Goal: Information Seeking & Learning: Learn about a topic

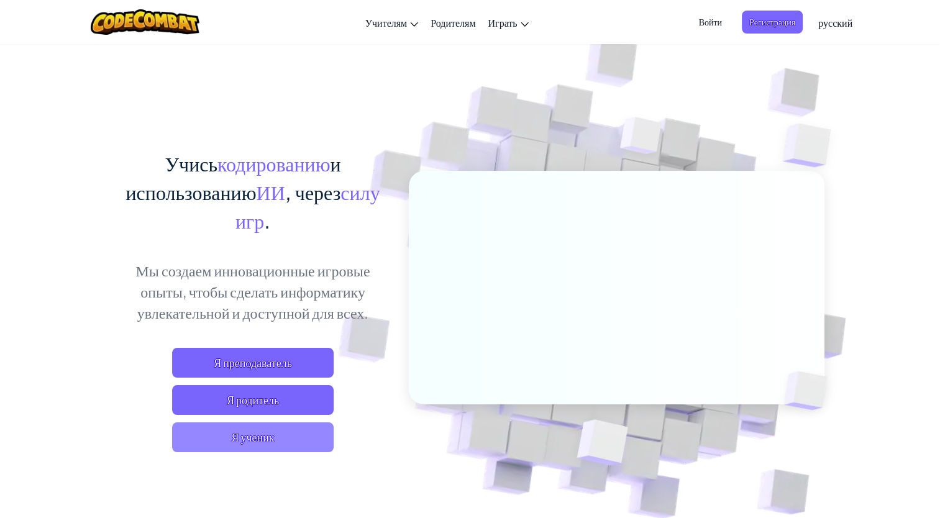
click at [265, 442] on span "Я ученик" at bounding box center [253, 437] width 162 height 30
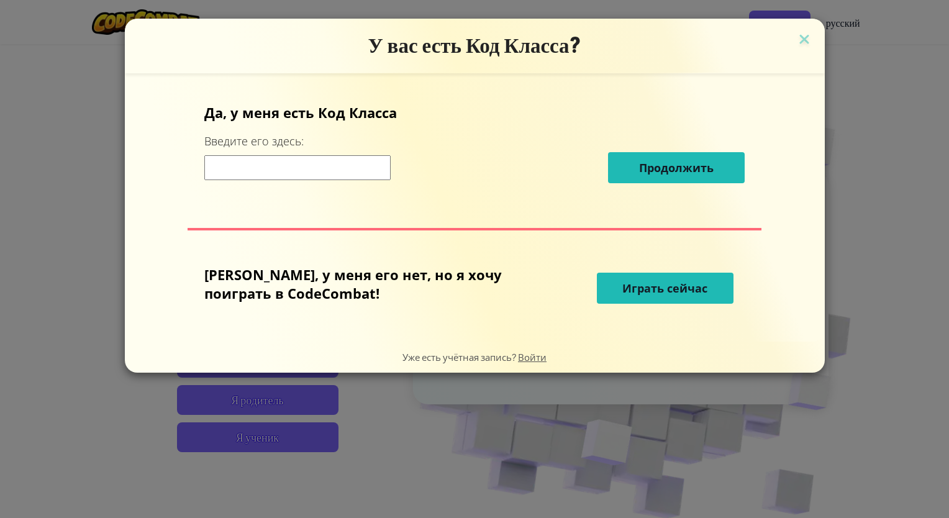
click at [641, 287] on span "Играть сейчас" at bounding box center [664, 288] width 85 height 15
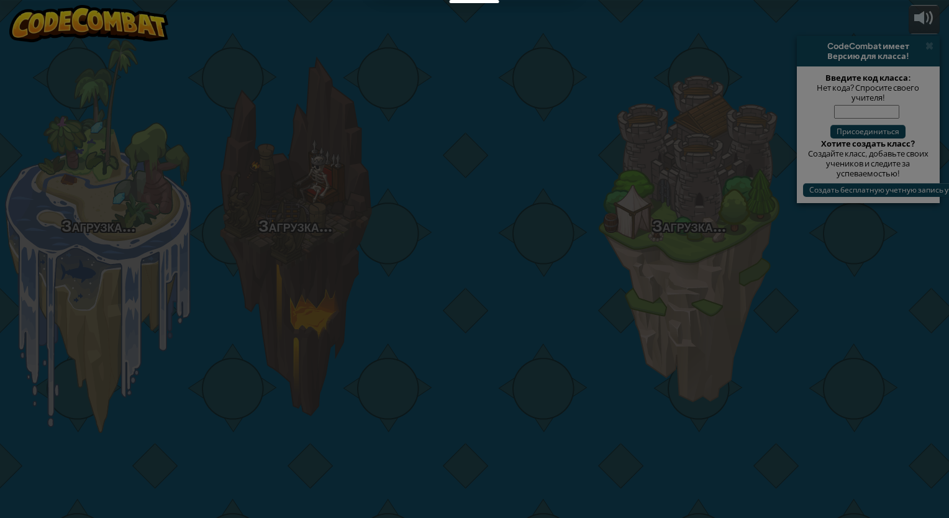
select select "ru"
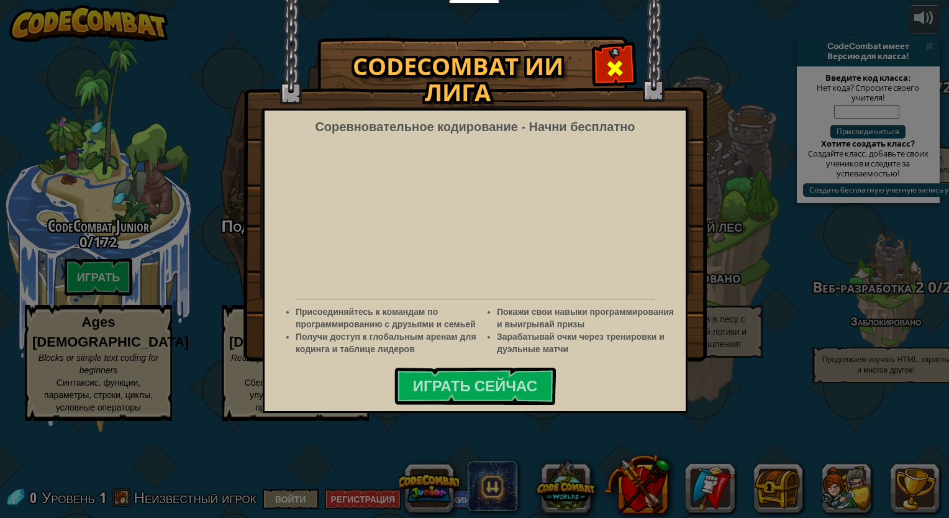
click at [601, 61] on div at bounding box center [614, 66] width 39 height 39
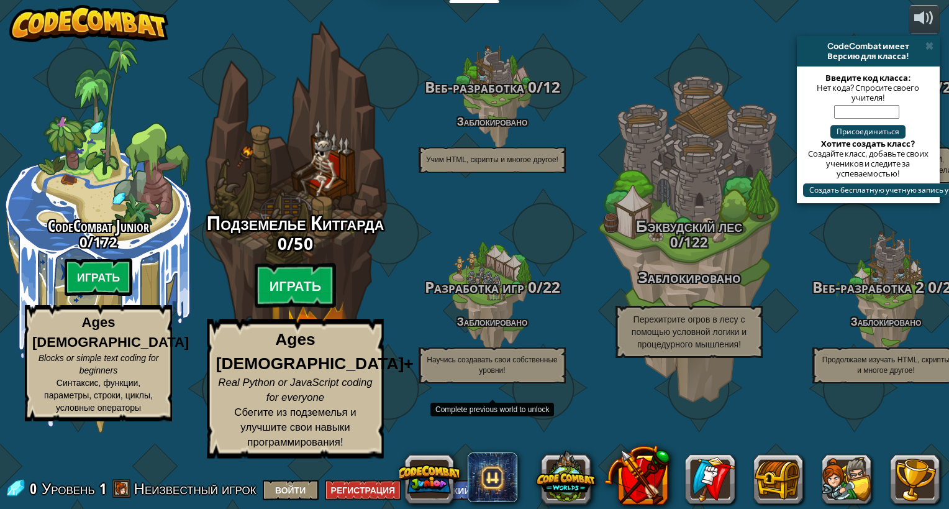
drag, startPoint x: 564, startPoint y: 419, endPoint x: 365, endPoint y: 443, distance: 200.3
click at [365, 443] on div "Подземелье Китгарда 0 / 50 Играть Ages [DEMOGRAPHIC_DATA]+ Real Python or JavaS…" at bounding box center [295, 236] width 236 height 473
select select "ru"
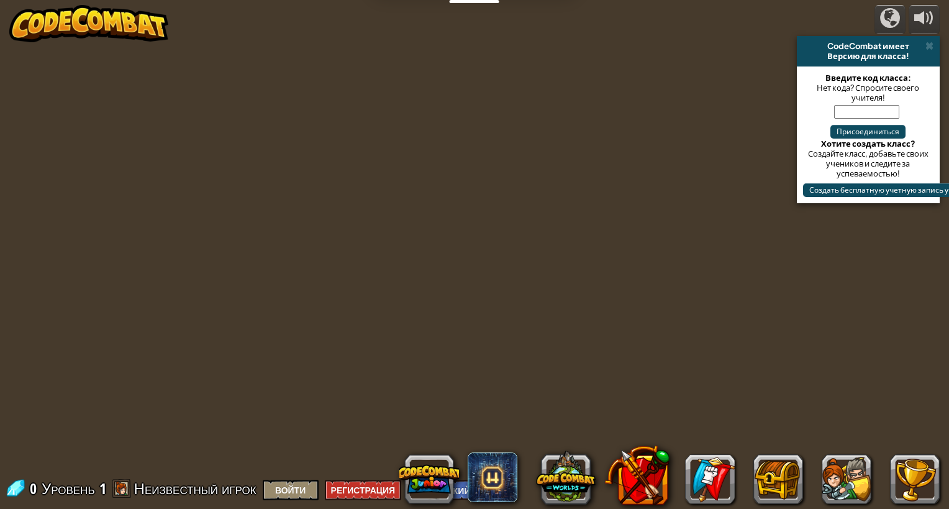
select select "ru"
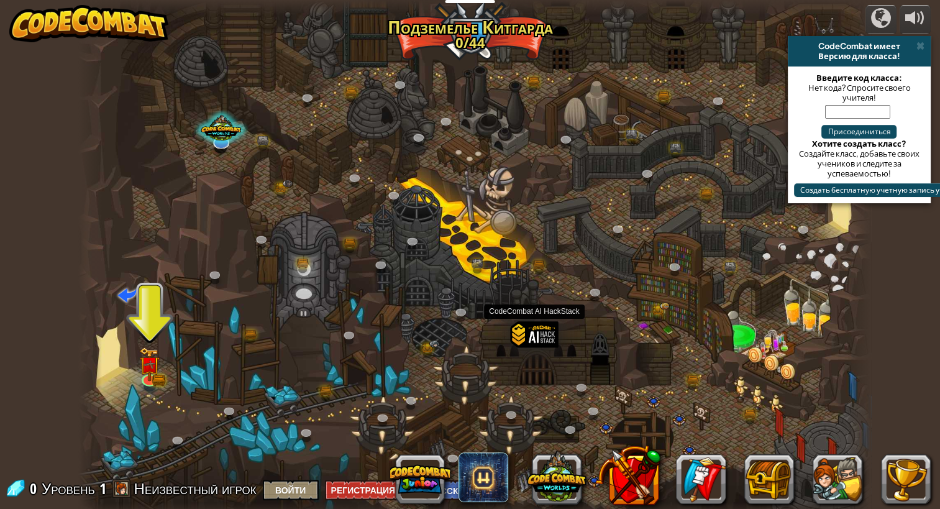
click at [534, 335] on div at bounding box center [534, 352] width 48 height 63
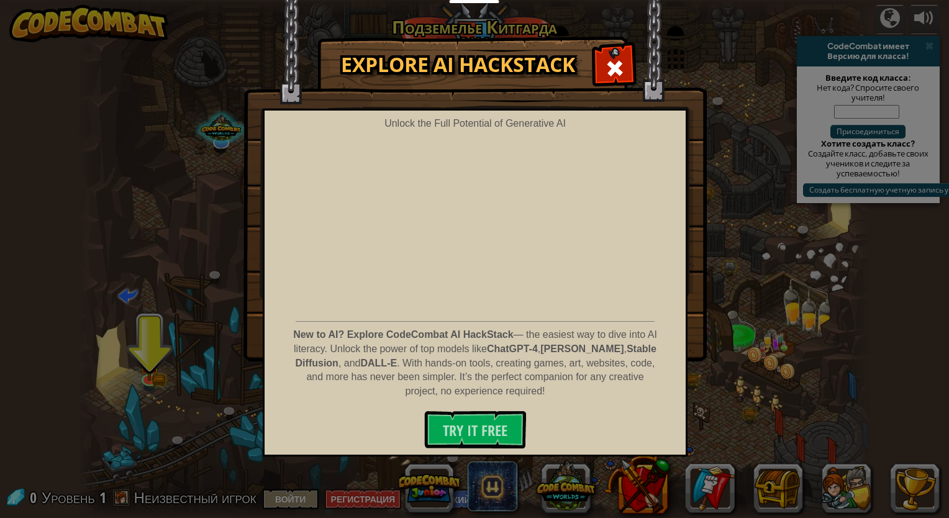
drag, startPoint x: 609, startPoint y: 48, endPoint x: 598, endPoint y: 39, distance: 14.6
click at [609, 49] on div at bounding box center [614, 66] width 39 height 39
